Goal: Task Accomplishment & Management: Use online tool/utility

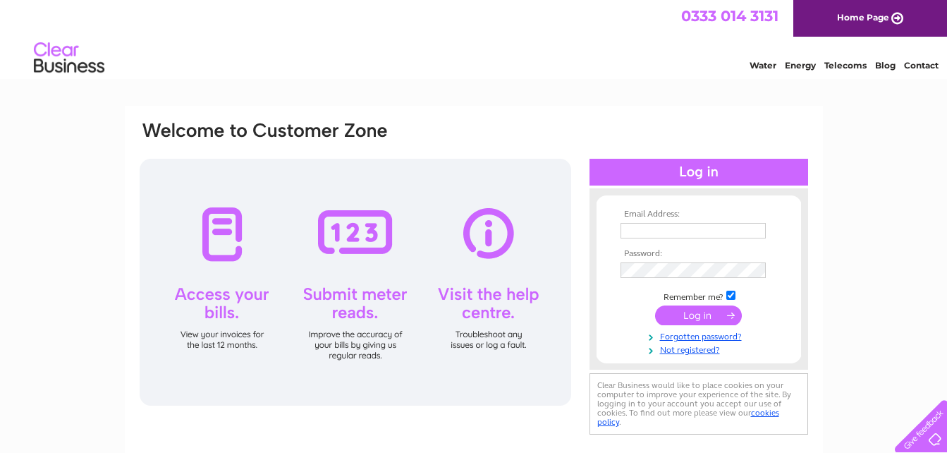
type input "[EMAIL_ADDRESS][DOMAIN_NAME]"
click at [709, 319] on input "submit" at bounding box center [698, 315] width 87 height 20
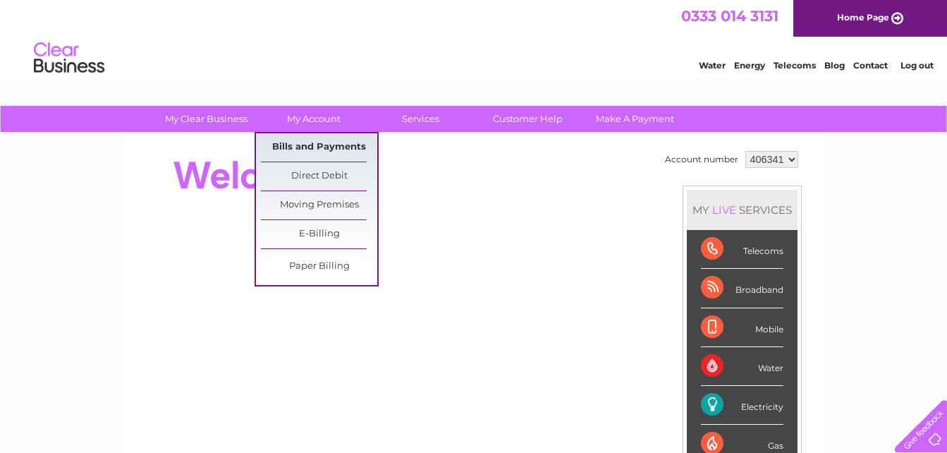
click at [313, 149] on link "Bills and Payments" at bounding box center [319, 147] width 116 height 28
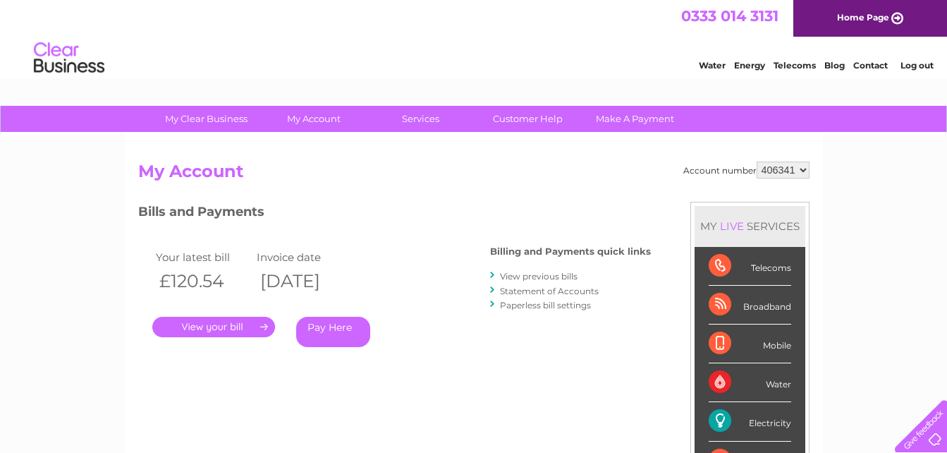
click at [528, 278] on link "View previous bills" at bounding box center [539, 276] width 78 height 11
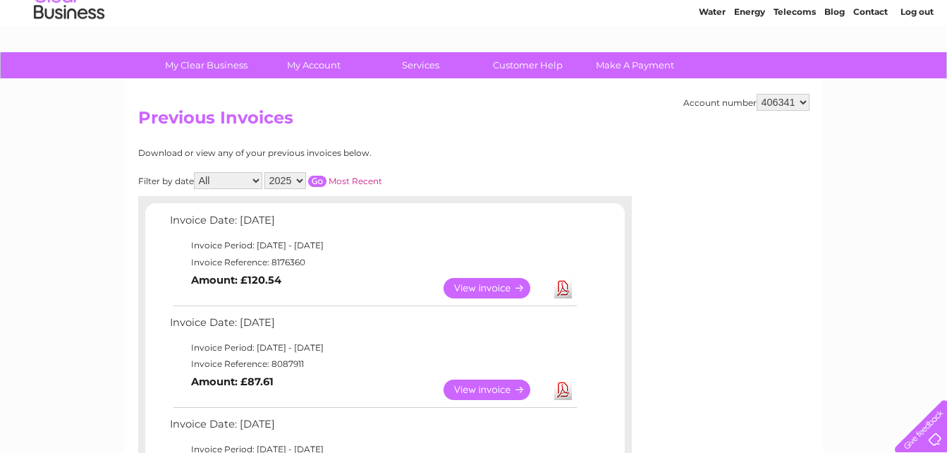
scroll to position [80, 0]
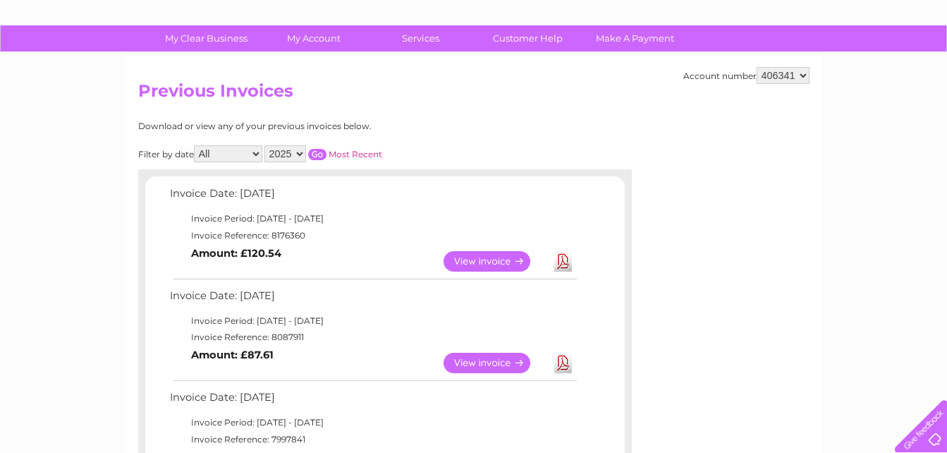
click at [492, 260] on link "View" at bounding box center [495, 261] width 104 height 20
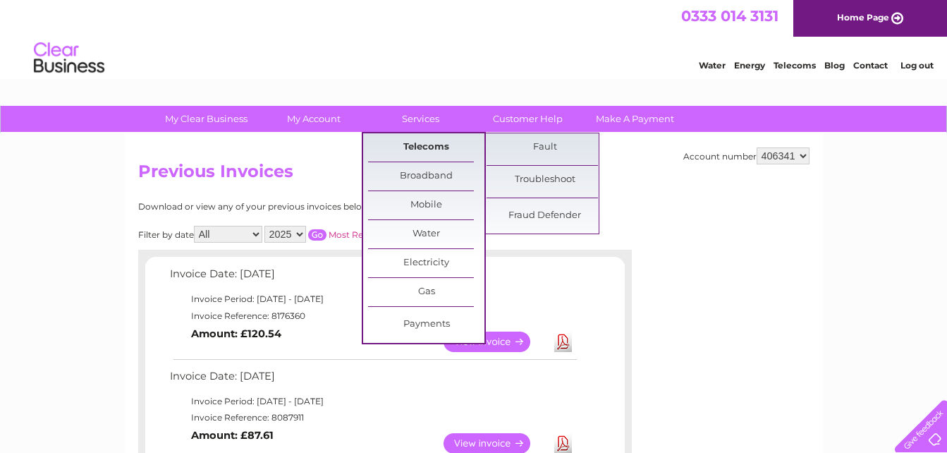
click at [421, 149] on link "Telecoms" at bounding box center [426, 147] width 116 height 28
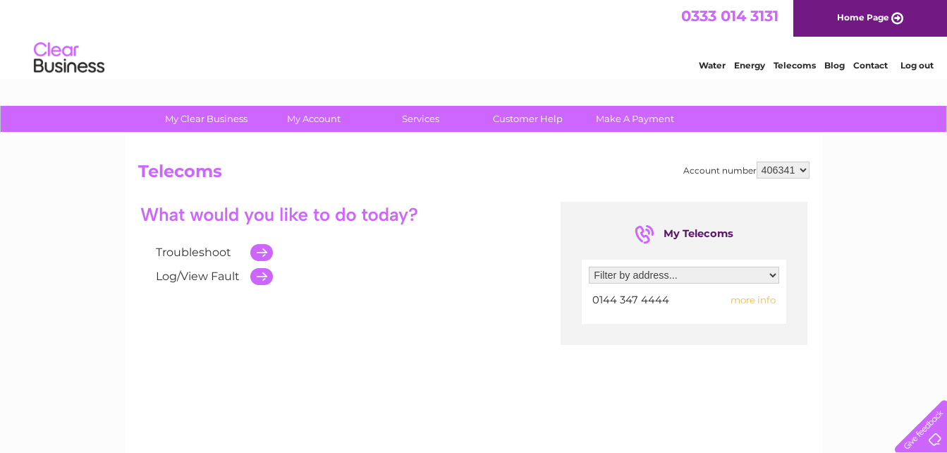
click at [679, 278] on select "Filter by address... 64 Commercial Street, Mountain Ash, Mid Glamorgan, CF45 3PW" at bounding box center [684, 274] width 190 height 17
select select "1531275"
click at [589, 266] on select "Filter by address... 64 Commercial Street, Mountain Ash, Mid Glamorgan, CF45 3PW" at bounding box center [684, 274] width 190 height 17
click at [260, 252] on td at bounding box center [258, 252] width 30 height 24
click at [199, 251] on link "Troubleshoot" at bounding box center [193, 251] width 75 height 13
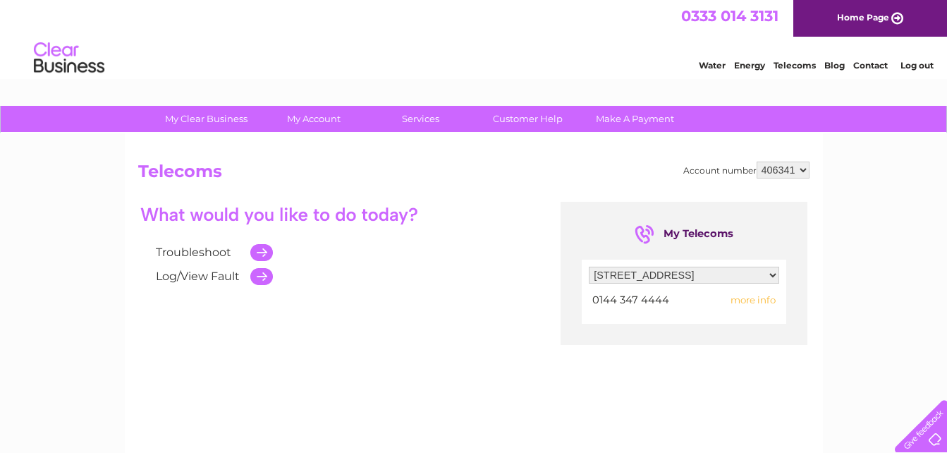
click at [220, 252] on link "Troubleshoot" at bounding box center [193, 251] width 75 height 13
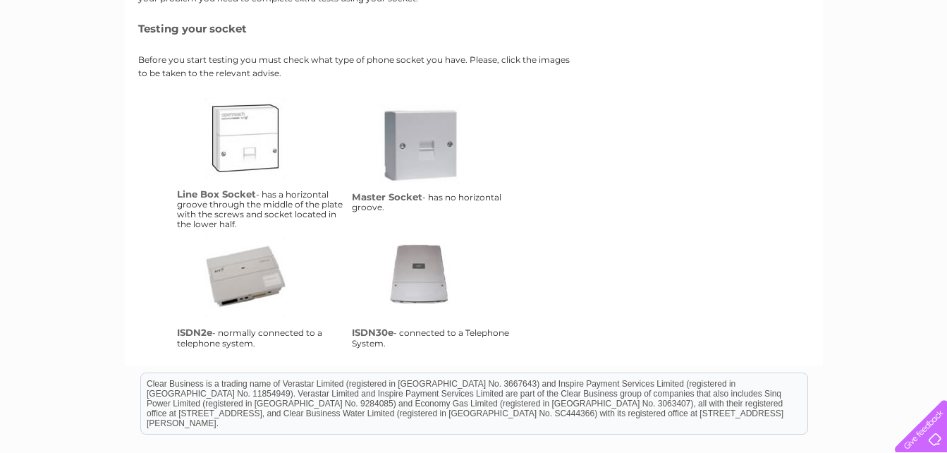
scroll to position [266, 0]
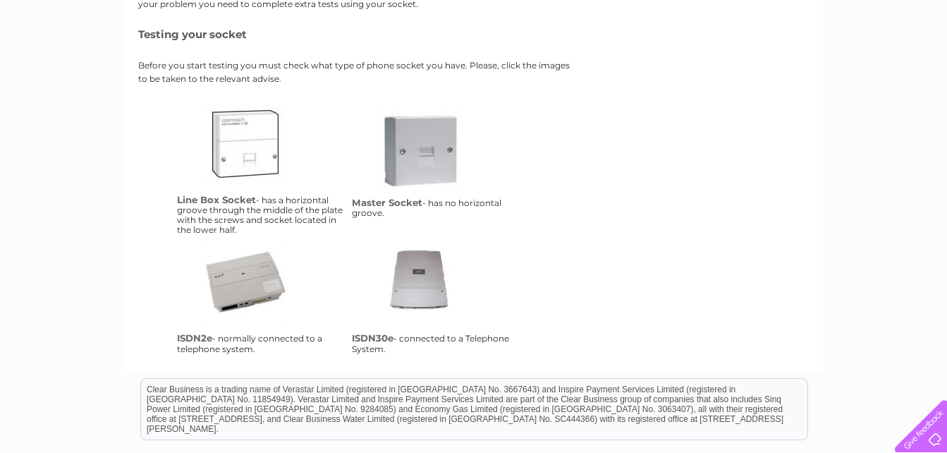
click at [242, 178] on link "lbs" at bounding box center [260, 159] width 113 height 113
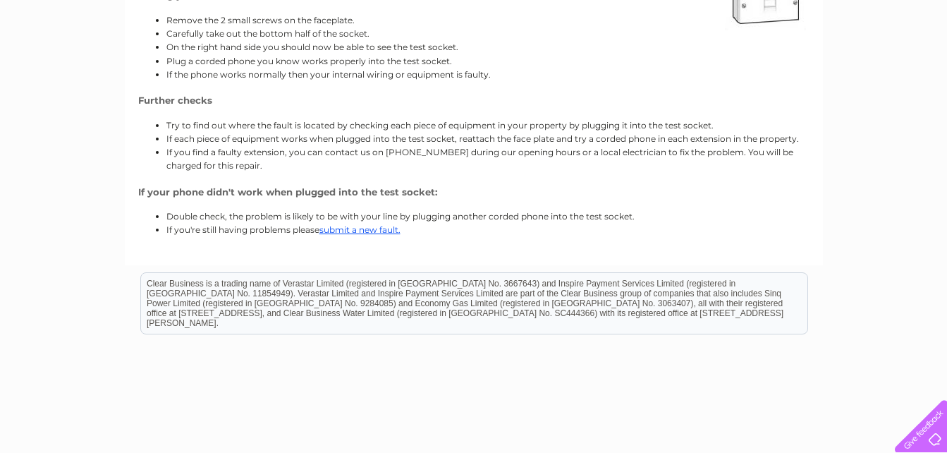
scroll to position [246, 0]
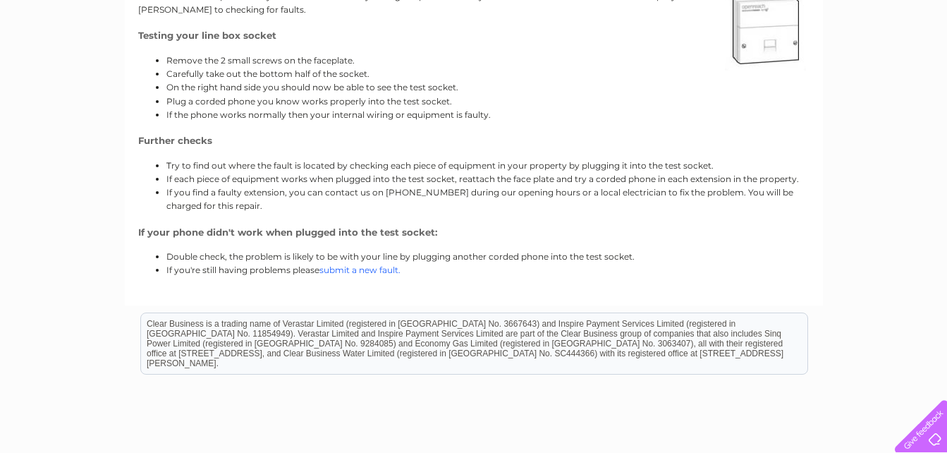
click at [353, 271] on link "submit a new fault." at bounding box center [359, 269] width 81 height 11
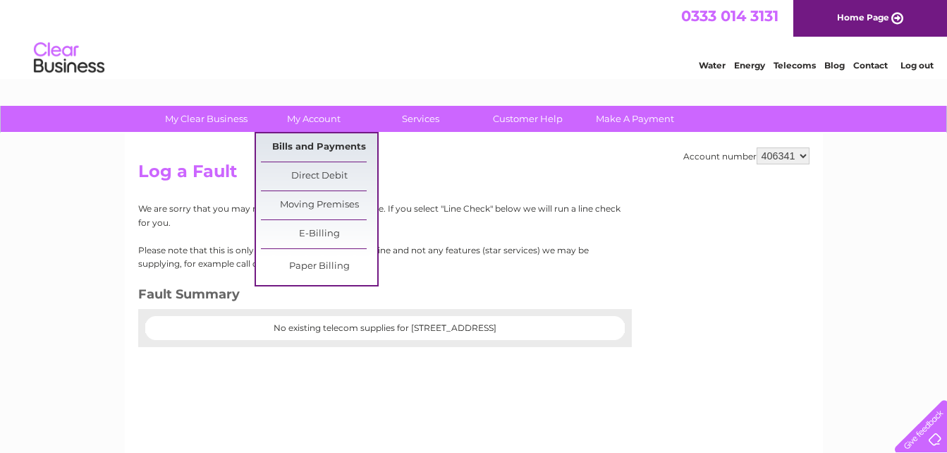
click at [336, 149] on link "Bills and Payments" at bounding box center [319, 147] width 116 height 28
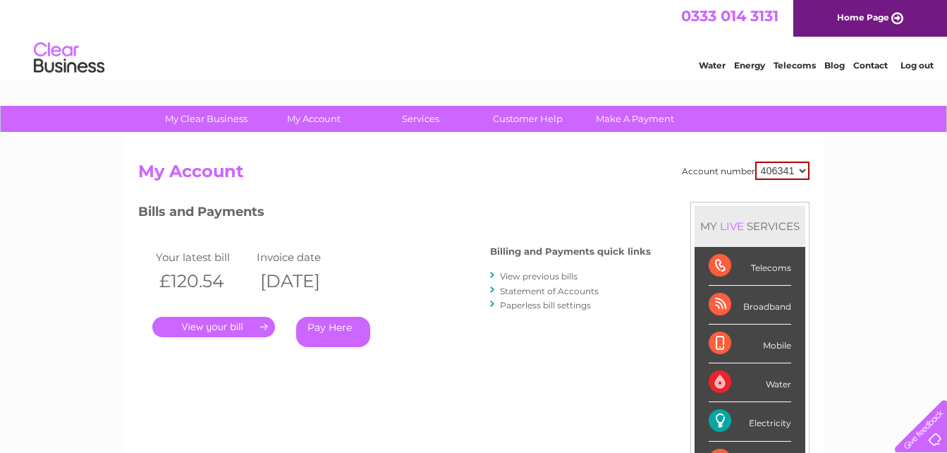
click at [216, 323] on link "." at bounding box center [213, 326] width 123 height 20
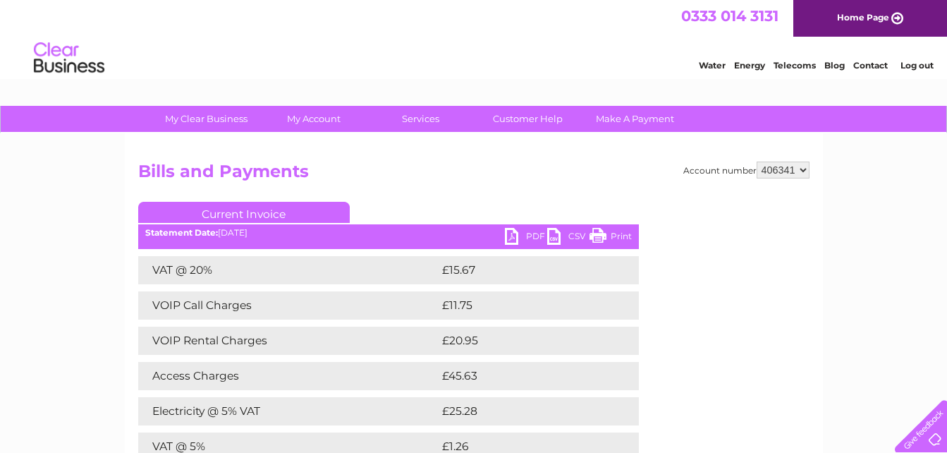
click at [515, 238] on link "PDF" at bounding box center [526, 238] width 42 height 20
click at [544, 118] on link "Customer Help" at bounding box center [527, 119] width 116 height 26
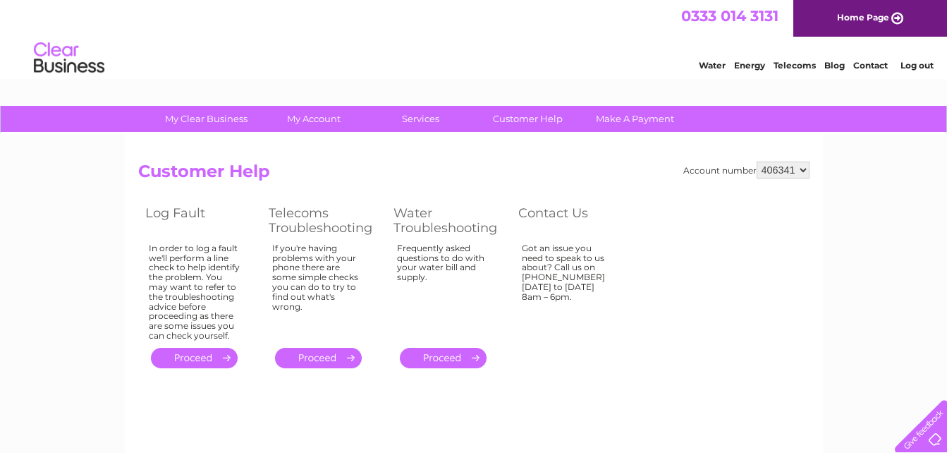
click at [312, 352] on link "." at bounding box center [318, 357] width 87 height 20
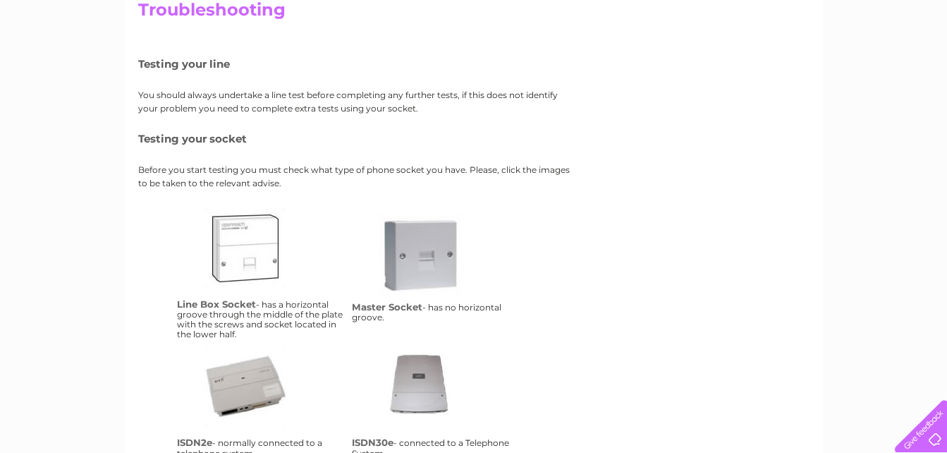
scroll to position [124, 0]
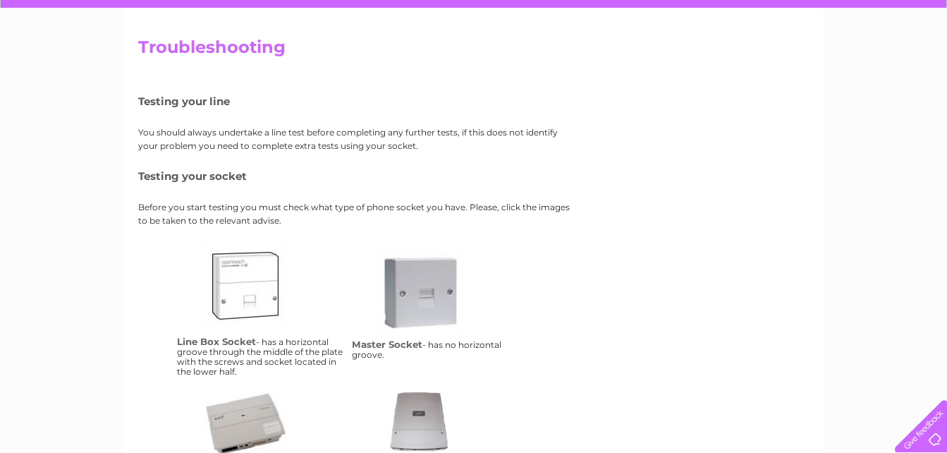
click at [253, 298] on link "lbs" at bounding box center [260, 301] width 113 height 113
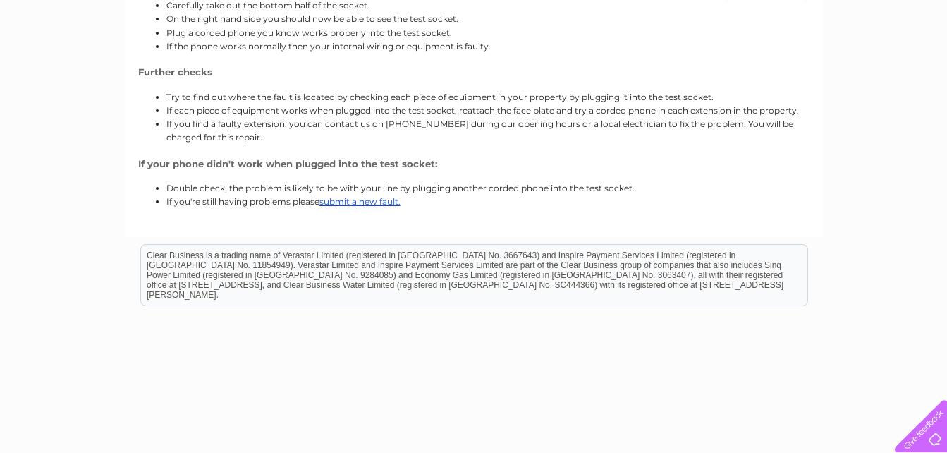
scroll to position [316, 0]
drag, startPoint x: 956, startPoint y: 90, endPoint x: 735, endPoint y: 3, distance: 238.0
click at [359, 202] on link "submit a new fault." at bounding box center [359, 200] width 81 height 11
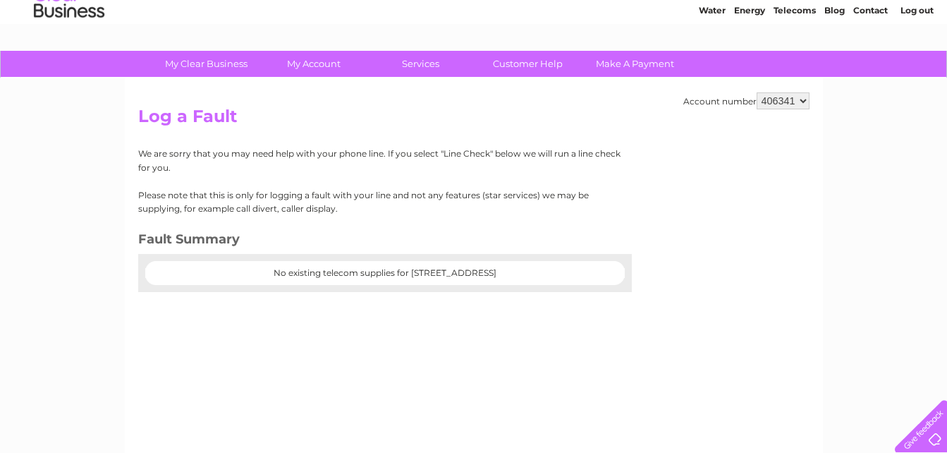
scroll to position [56, 0]
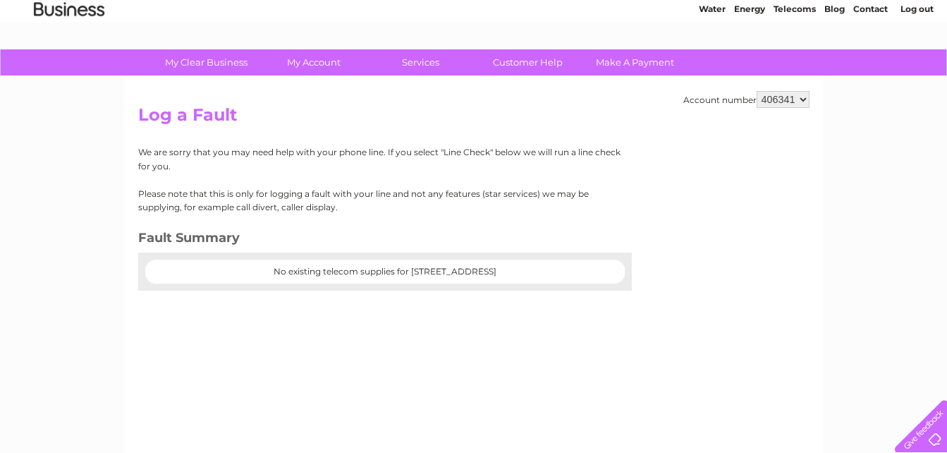
drag, startPoint x: 589, startPoint y: 271, endPoint x: 34, endPoint y: 275, distance: 554.7
click at [34, 275] on div "My Clear Business Login Details My Details My Preferences Link Account My Accou…" at bounding box center [473, 380] width 947 height 663
drag, startPoint x: 34, startPoint y: 275, endPoint x: 493, endPoint y: 338, distance: 463.1
click at [495, 338] on div "Account number 406341 Log a Fault We are sorry that you may need help with your…" at bounding box center [474, 274] width 698 height 395
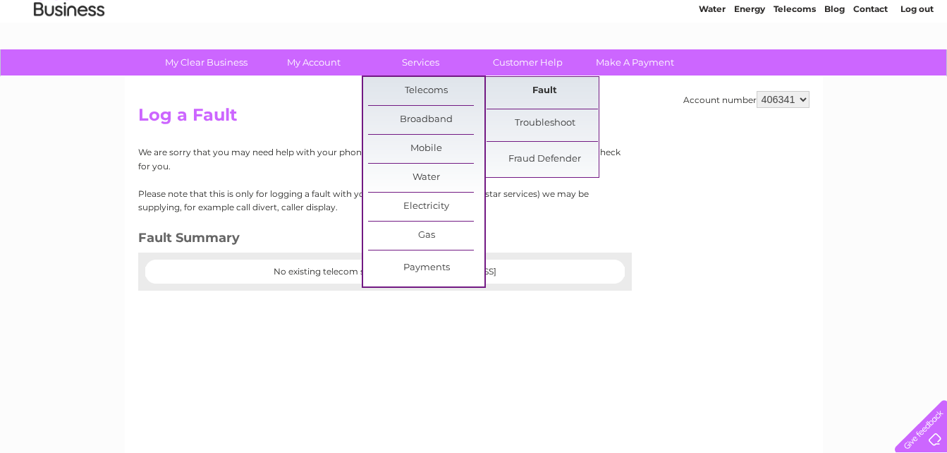
click at [567, 87] on link "Fault" at bounding box center [544, 91] width 116 height 28
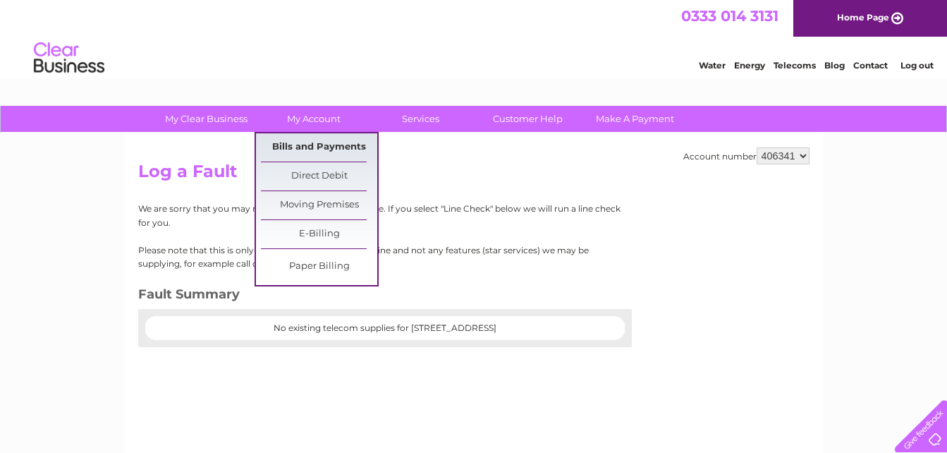
click at [300, 143] on link "Bills and Payments" at bounding box center [319, 147] width 116 height 28
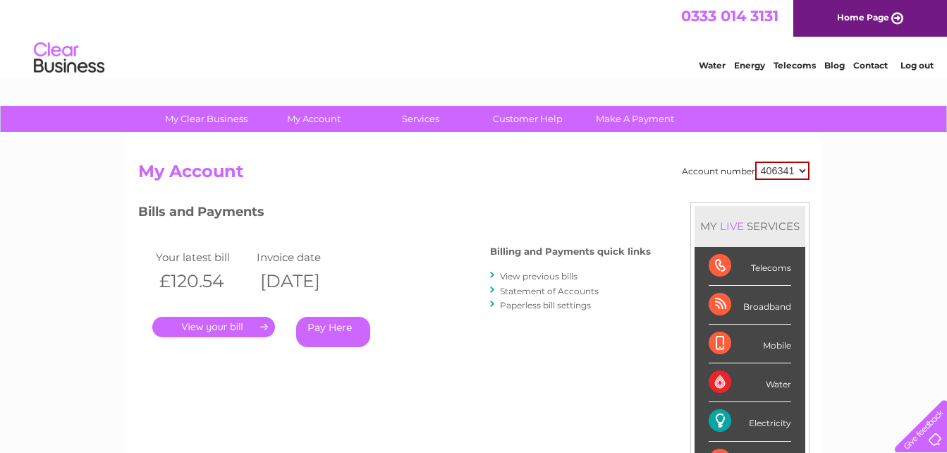
click at [547, 272] on link "View previous bills" at bounding box center [539, 276] width 78 height 11
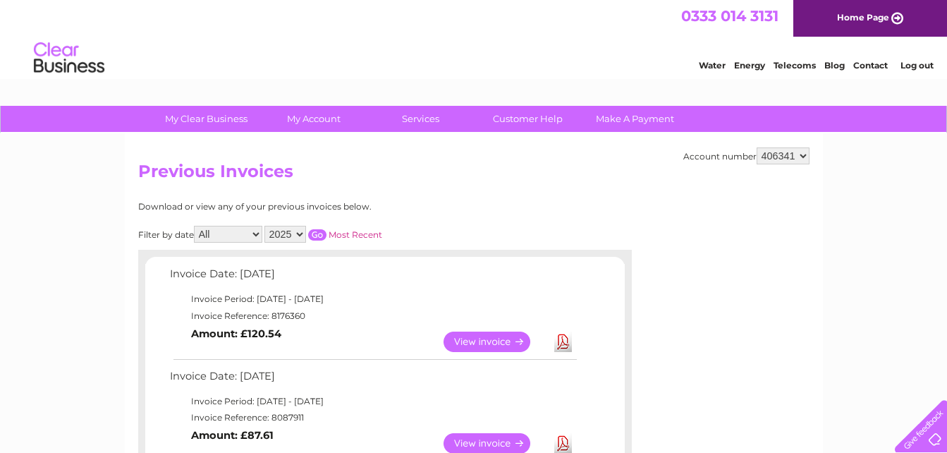
click at [472, 441] on link "View" at bounding box center [495, 443] width 104 height 20
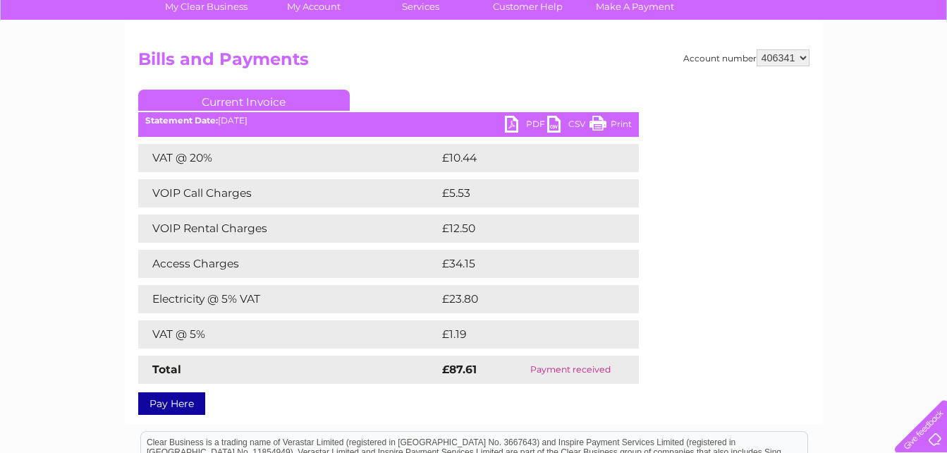
scroll to position [110, 0]
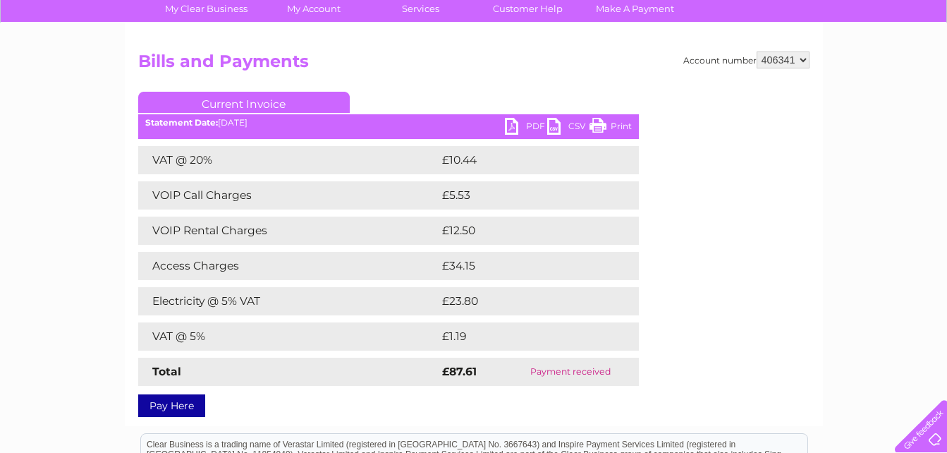
click at [524, 123] on link "PDF" at bounding box center [526, 128] width 42 height 20
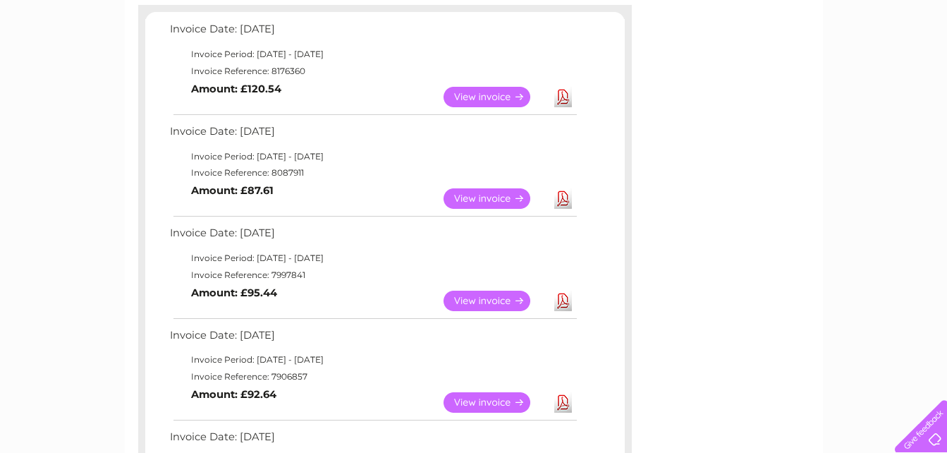
scroll to position [255, 0]
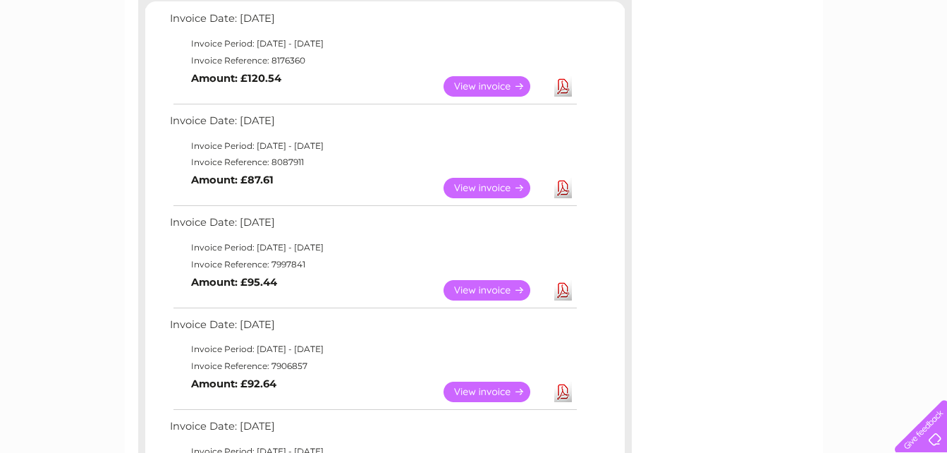
click at [480, 183] on link "View" at bounding box center [495, 188] width 104 height 20
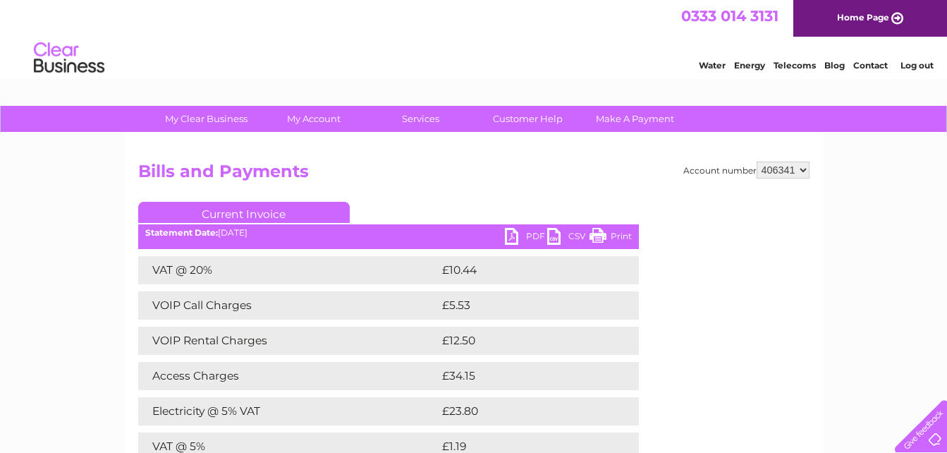
click at [522, 233] on link "PDF" at bounding box center [526, 238] width 42 height 20
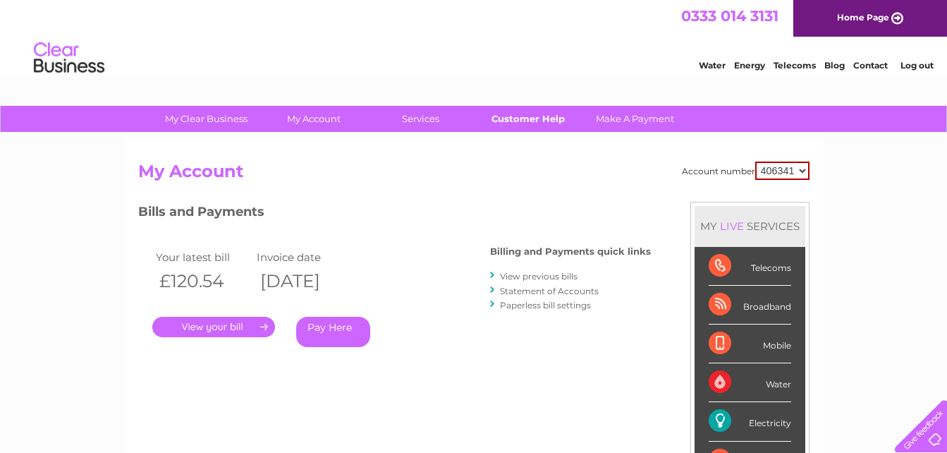
click at [531, 118] on link "Customer Help" at bounding box center [527, 119] width 116 height 26
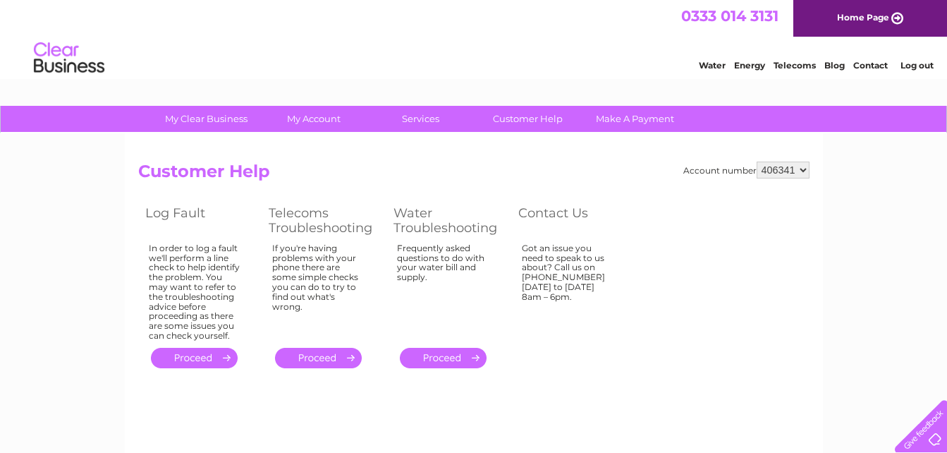
click at [206, 359] on link "." at bounding box center [194, 357] width 87 height 20
